Goal: Obtain resource: Obtain resource

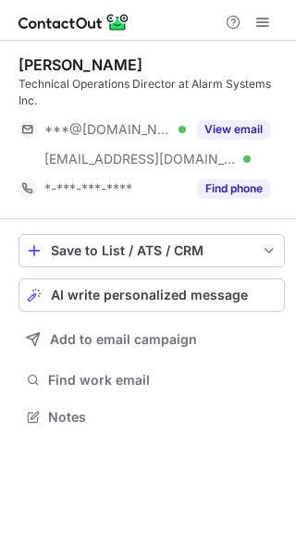
scroll to position [404, 296]
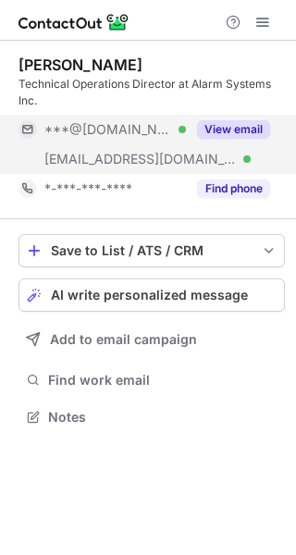
click at [229, 124] on button "View email" at bounding box center [233, 129] width 73 height 19
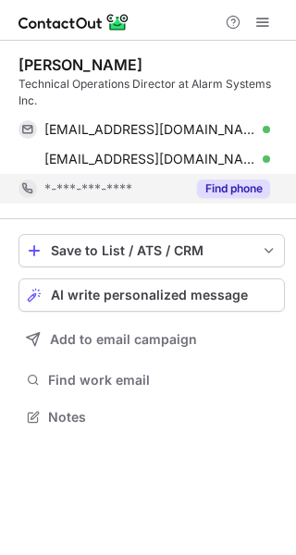
click at [256, 189] on button "Find phone" at bounding box center [233, 189] width 73 height 19
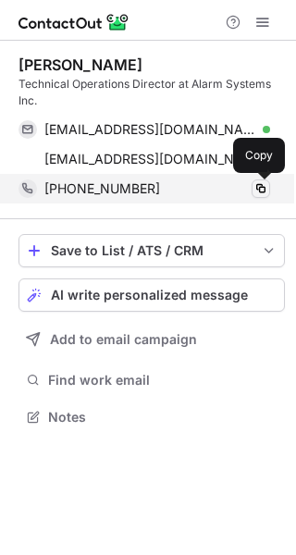
click at [255, 189] on span at bounding box center [261, 188] width 15 height 15
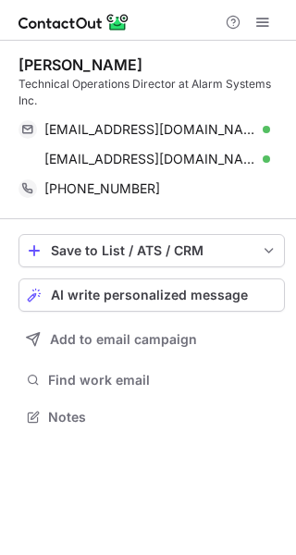
scroll to position [404, 296]
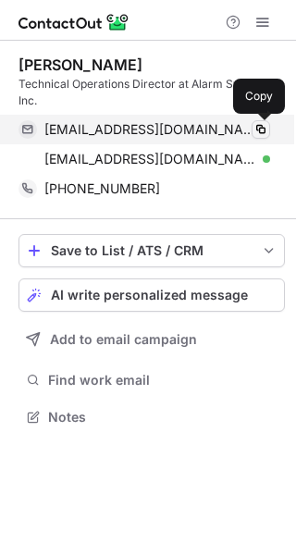
click at [259, 126] on span at bounding box center [261, 129] width 15 height 15
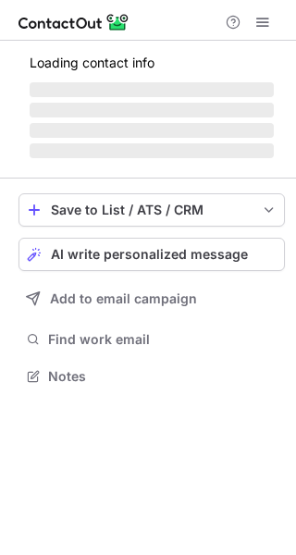
scroll to position [375, 296]
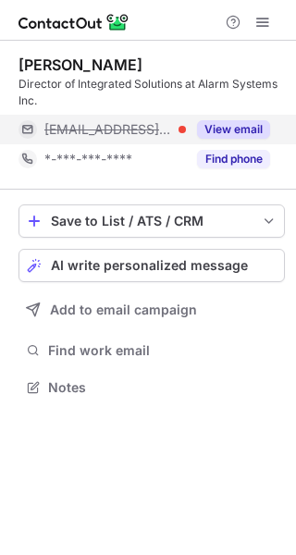
click at [218, 125] on button "View email" at bounding box center [233, 129] width 73 height 19
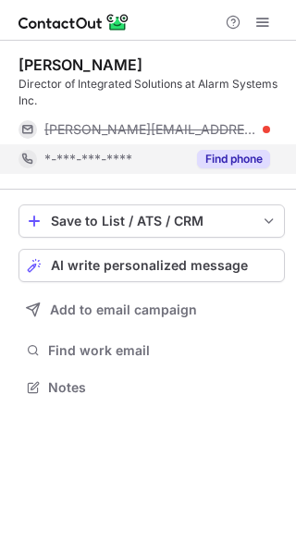
click at [245, 160] on button "Find phone" at bounding box center [233, 159] width 73 height 19
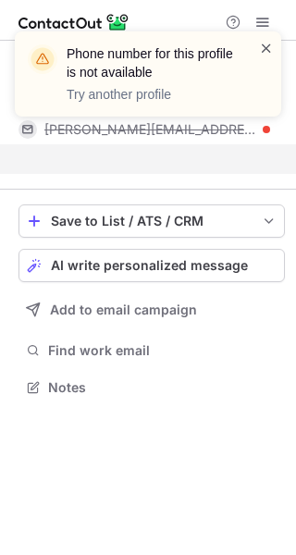
scroll to position [345, 296]
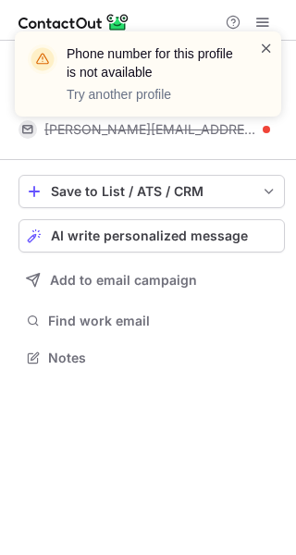
click at [270, 48] on span at bounding box center [266, 48] width 15 height 19
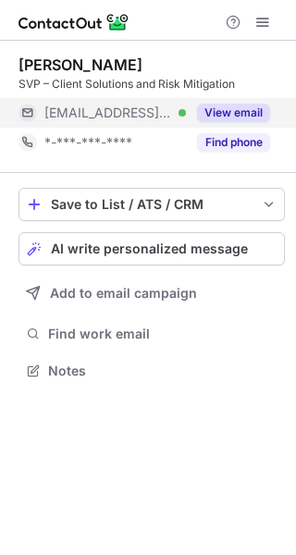
scroll to position [358, 296]
click at [241, 118] on button "View email" at bounding box center [233, 113] width 73 height 19
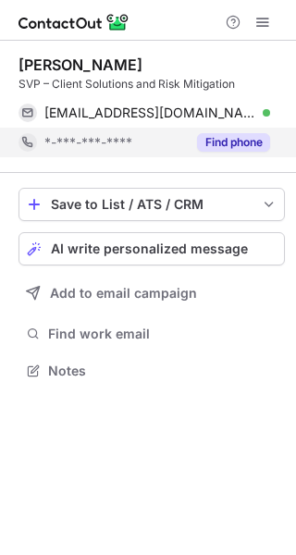
click at [238, 140] on button "Find phone" at bounding box center [233, 142] width 73 height 19
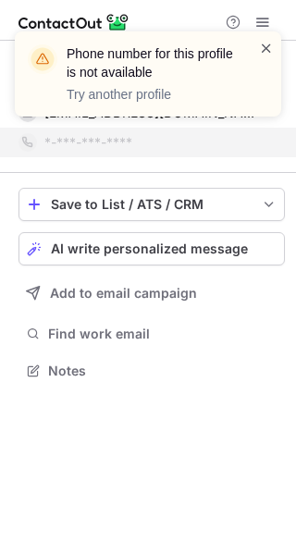
click at [262, 45] on span at bounding box center [266, 48] width 15 height 19
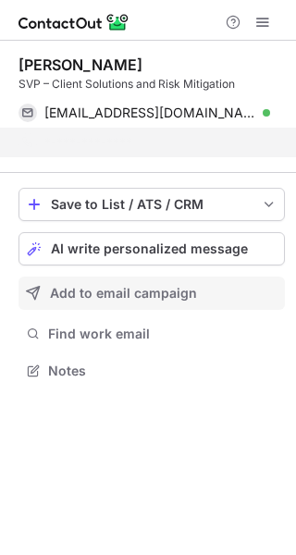
scroll to position [329, 296]
